Goal: Information Seeking & Learning: Learn about a topic

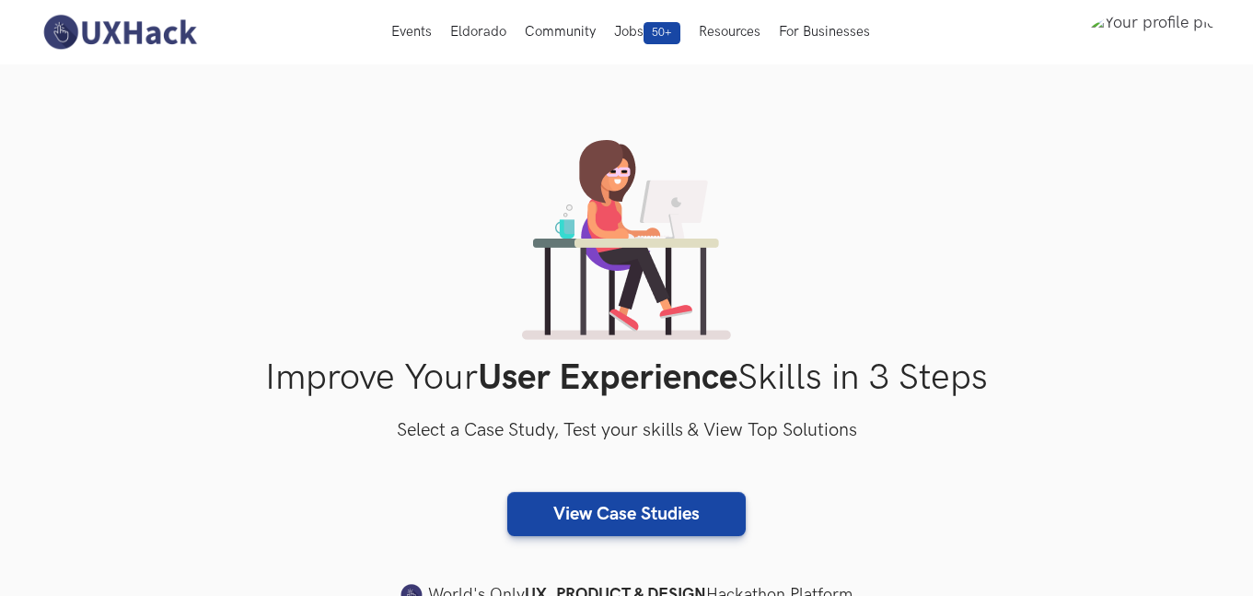
scroll to position [552, 0]
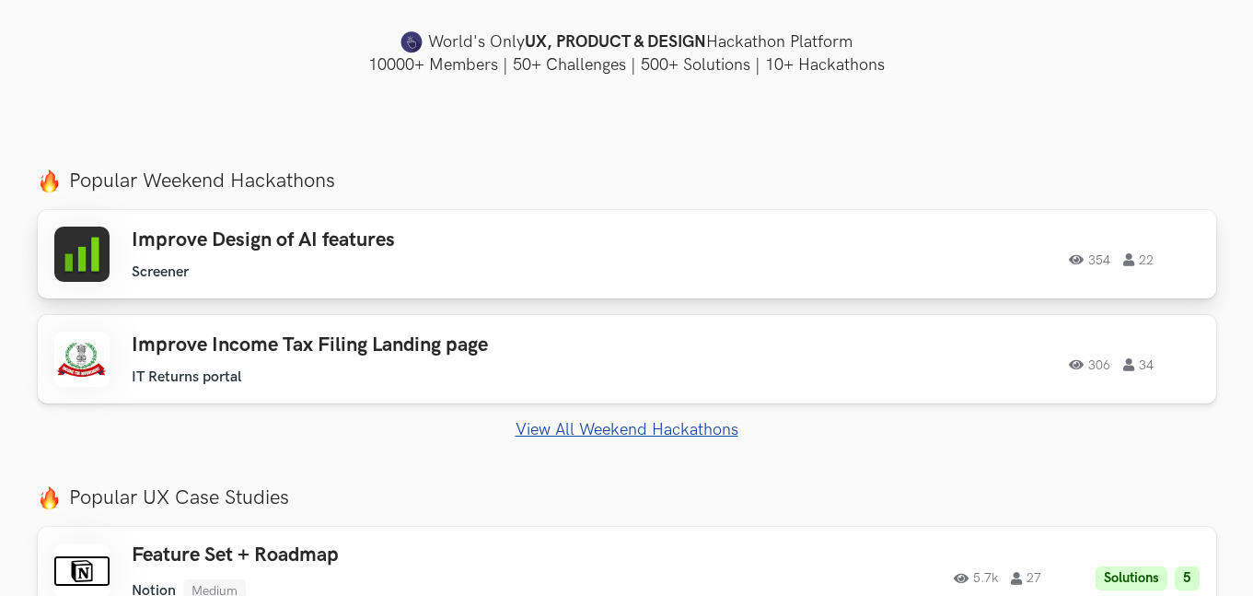
click at [260, 264] on ul "Screener" at bounding box center [393, 271] width 523 height 17
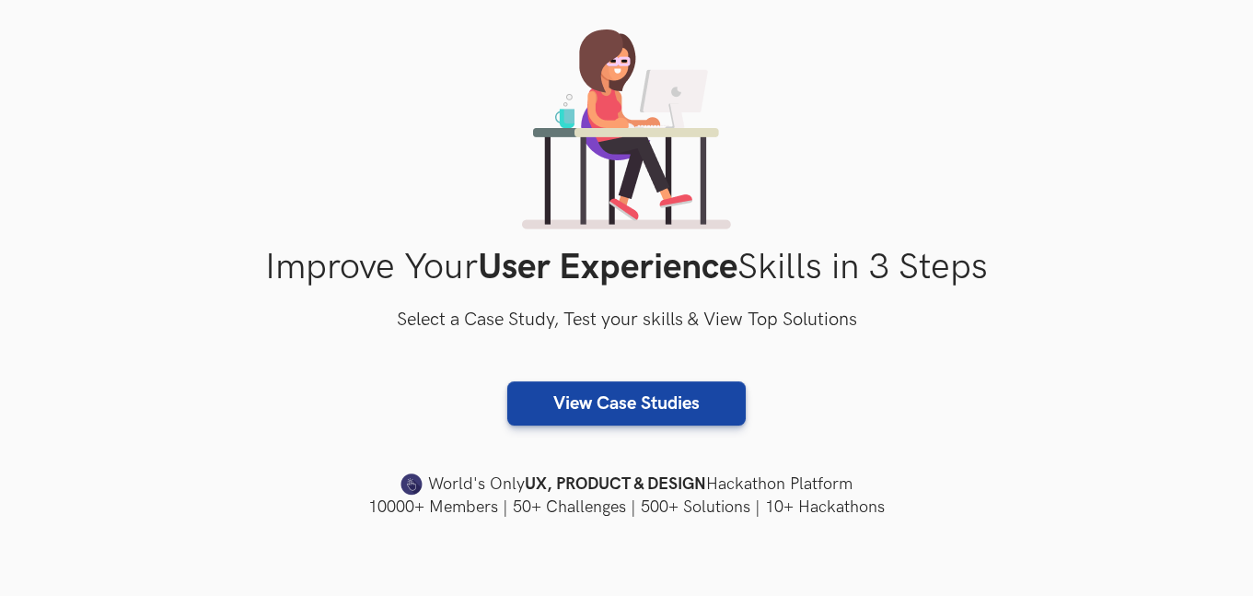
scroll to position [442, 0]
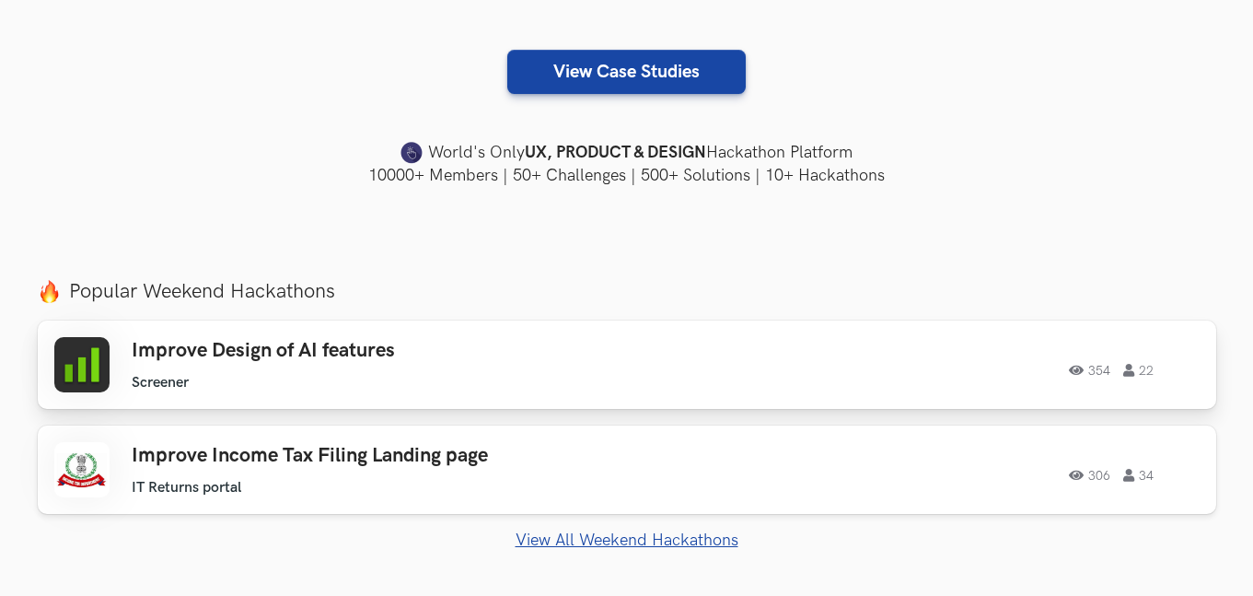
click at [451, 357] on h3 "Improve Design of AI features" at bounding box center [393, 351] width 523 height 24
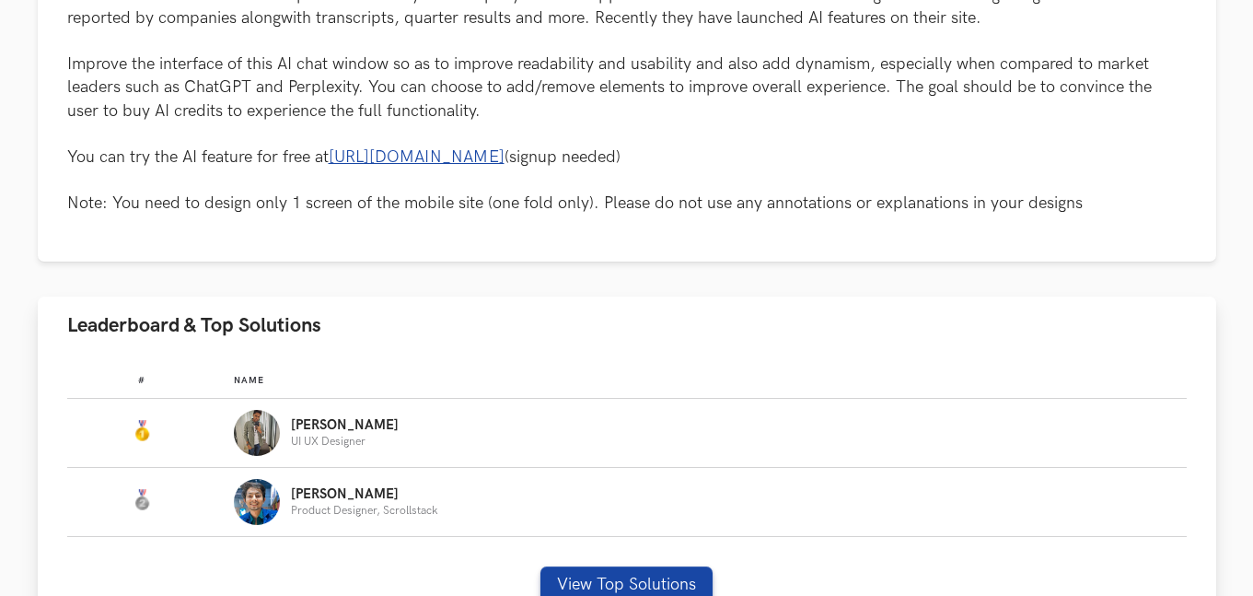
scroll to position [1215, 0]
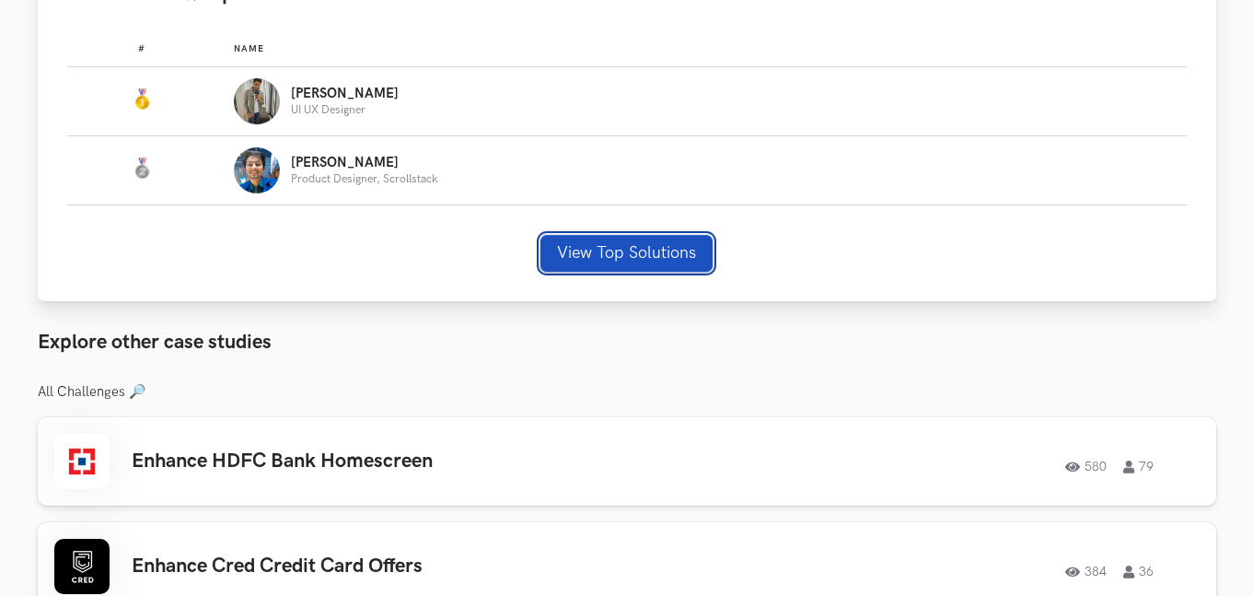
click at [613, 270] on button "View Top Solutions" at bounding box center [626, 253] width 172 height 37
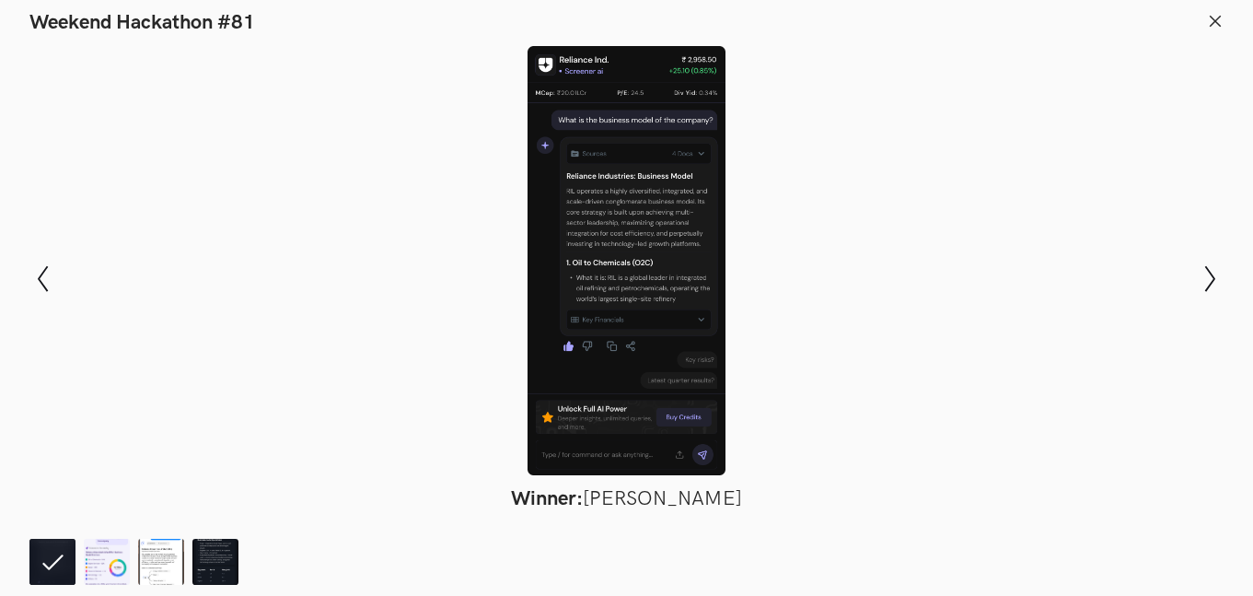
scroll to position [1436, 0]
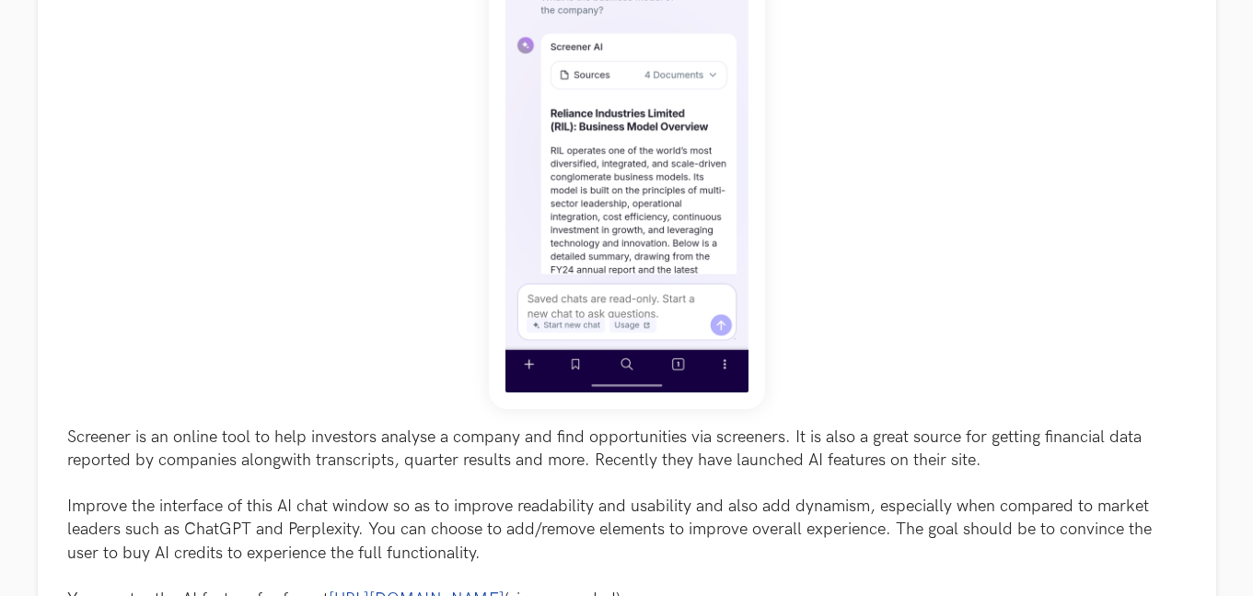
scroll to position [663, 0]
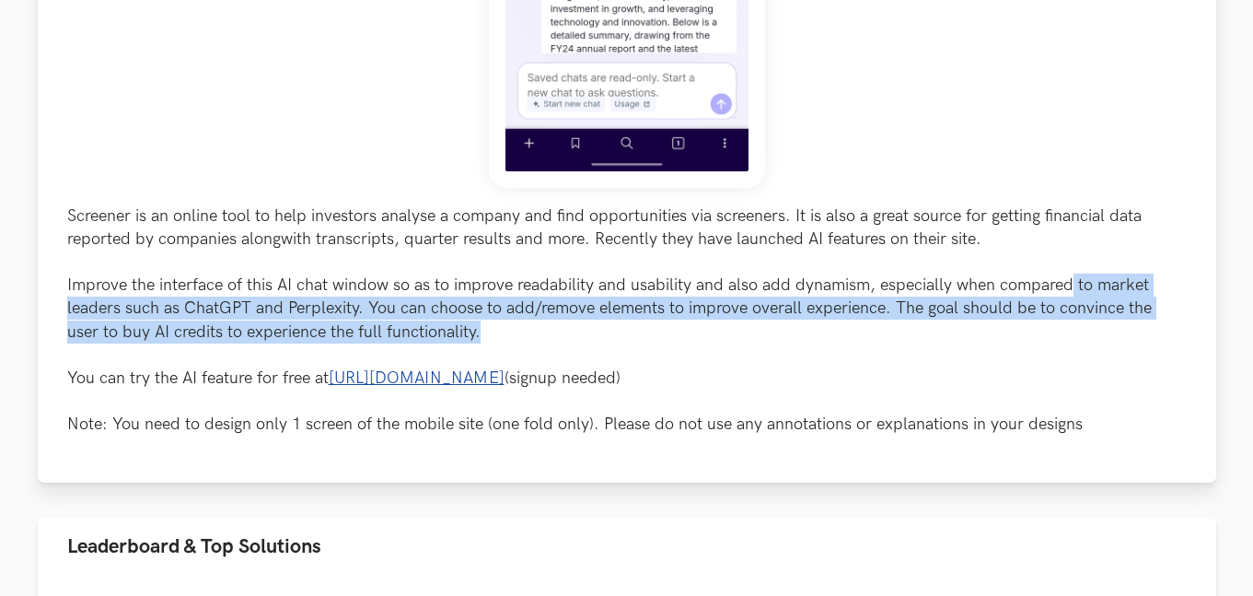
drag, startPoint x: 1073, startPoint y: 289, endPoint x: 1040, endPoint y: 330, distance: 53.0
click at [1040, 330] on p "Screener is an online tool to help investors analyse a company and find opportu…" at bounding box center [626, 320] width 1119 height 232
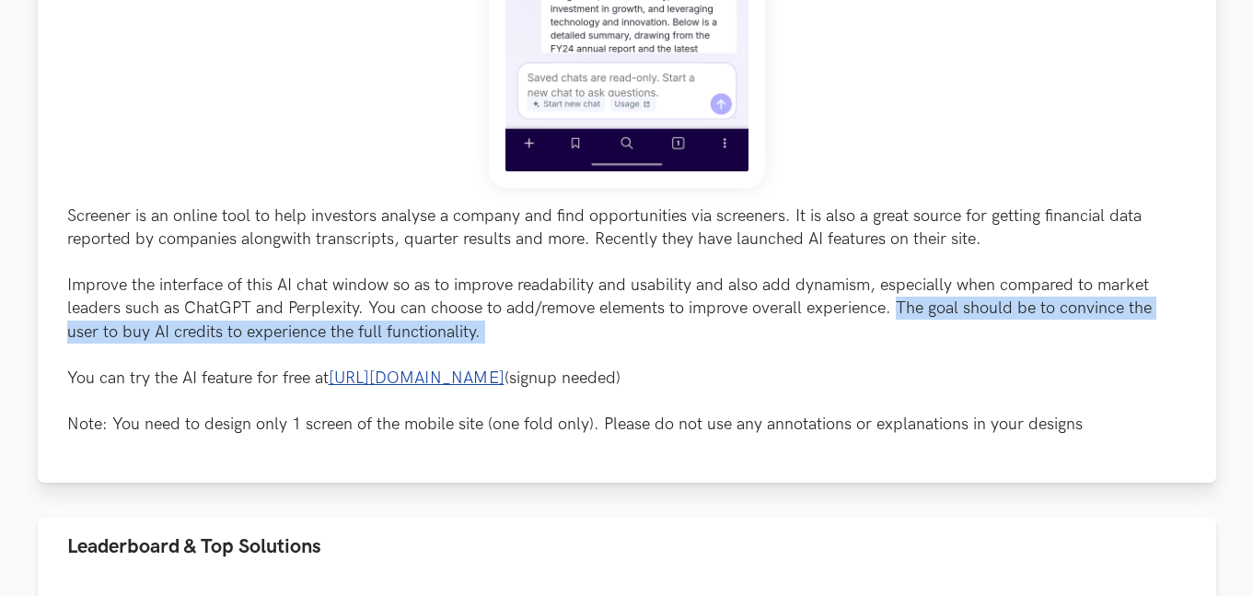
drag, startPoint x: 1040, startPoint y: 330, endPoint x: 897, endPoint y: 316, distance: 144.3
click at [897, 316] on p "Screener is an online tool to help investors analyse a company and find opportu…" at bounding box center [626, 320] width 1119 height 232
drag, startPoint x: 897, startPoint y: 316, endPoint x: 897, endPoint y: 334, distance: 18.4
click at [897, 334] on p "Screener is an online tool to help investors analyse a company and find opportu…" at bounding box center [626, 320] width 1119 height 232
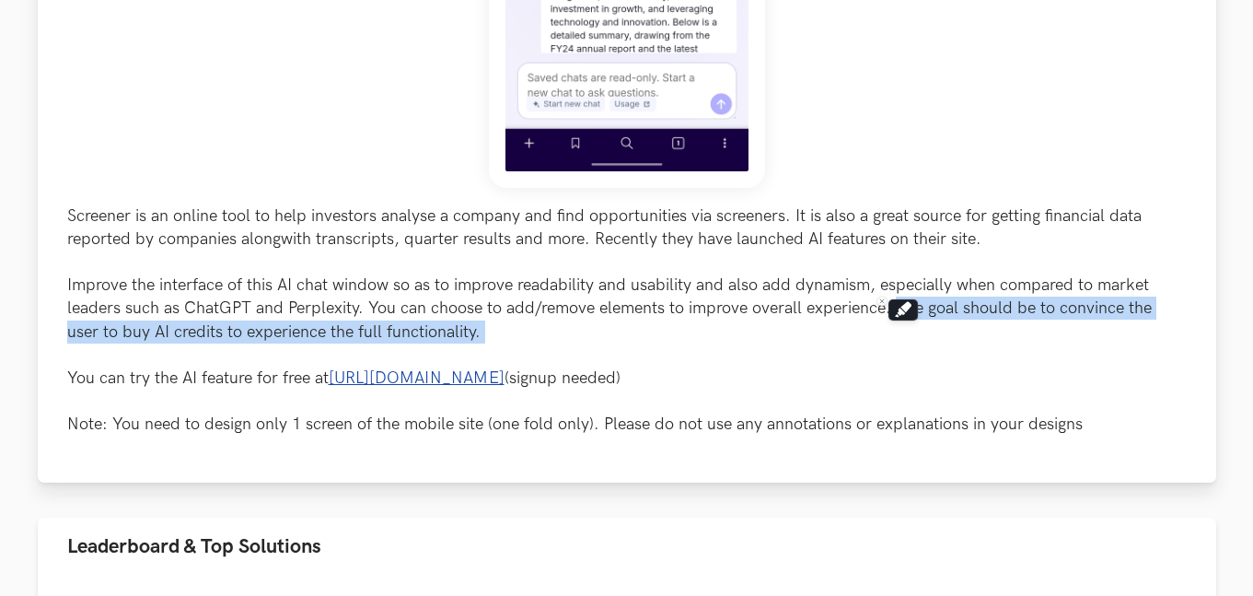
click at [897, 334] on p "Screener is an online tool to help investors analyse a company and find opportu…" at bounding box center [626, 320] width 1119 height 232
